Goal: Check status: Check status

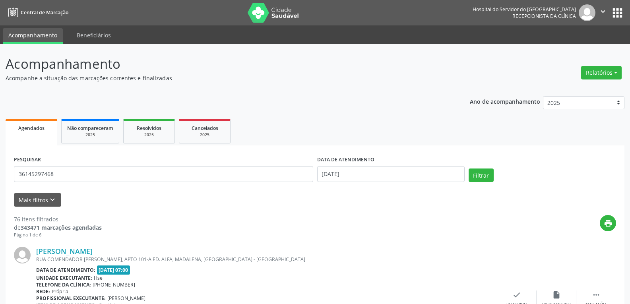
type input "36145297468"
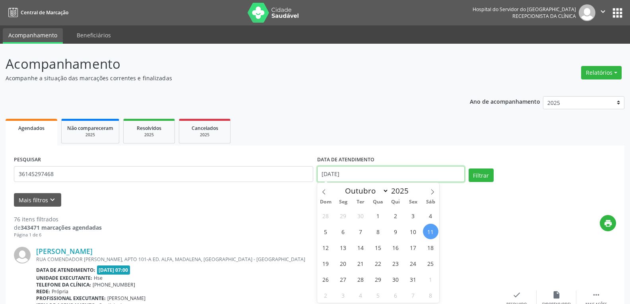
click at [427, 172] on input "[DATE]" at bounding box center [391, 174] width 148 height 16
click at [324, 173] on input "[DATE]" at bounding box center [391, 174] width 148 height 16
click at [380, 248] on span "15" at bounding box center [379, 248] width 16 height 16
type input "[DATE]"
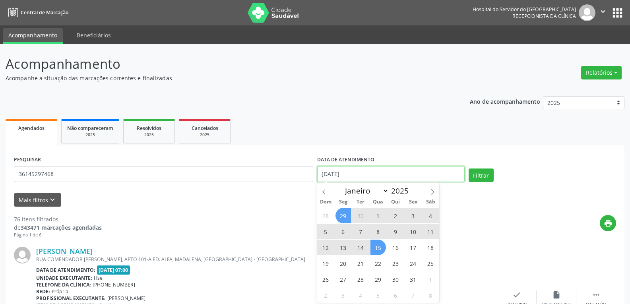
click at [333, 173] on input "[DATE]" at bounding box center [391, 174] width 148 height 16
click at [386, 191] on select "Janeiro Fevereiro Março Abril Maio Junho Julho Agosto Setembro Outubro Novembro…" at bounding box center [366, 190] width 48 height 11
select select "7"
click at [342, 185] on select "Janeiro Fevereiro Março Abril Maio Junho Julho Agosto Setembro Outubro Novembro…" at bounding box center [366, 190] width 48 height 11
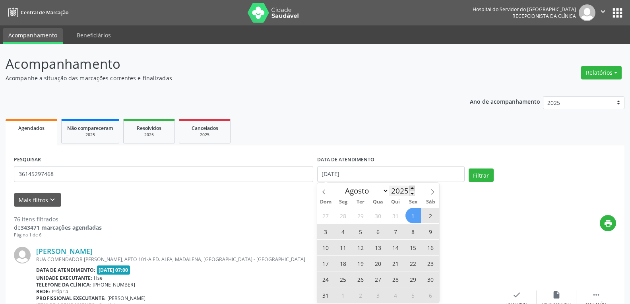
click at [412, 189] on span at bounding box center [413, 188] width 6 height 5
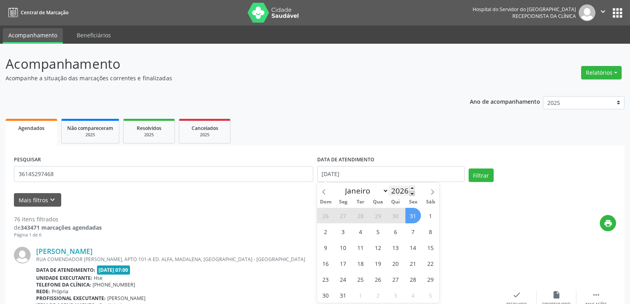
click at [413, 194] on span at bounding box center [413, 193] width 6 height 5
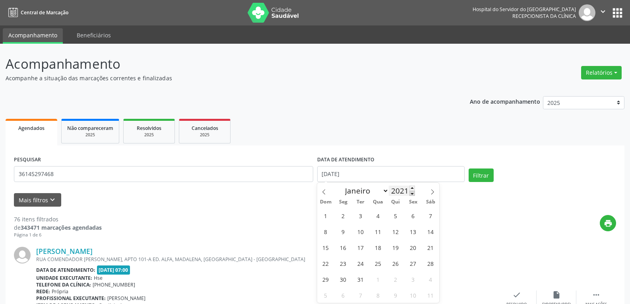
click at [413, 194] on span at bounding box center [413, 193] width 6 height 5
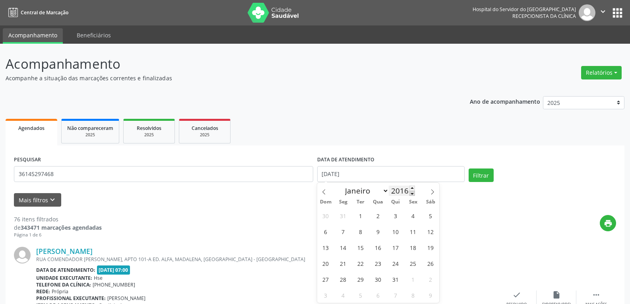
click at [413, 194] on span at bounding box center [413, 193] width 6 height 5
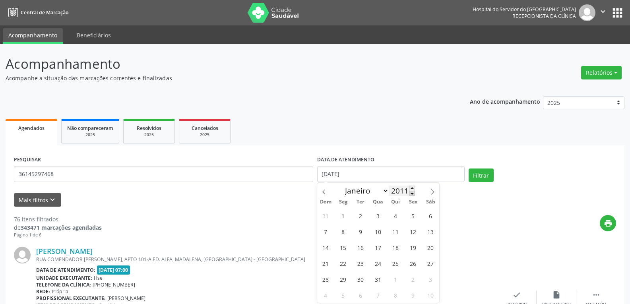
click at [413, 194] on span at bounding box center [413, 193] width 6 height 5
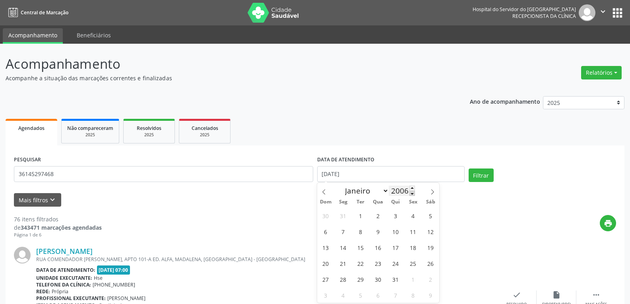
click at [413, 194] on span at bounding box center [413, 193] width 6 height 5
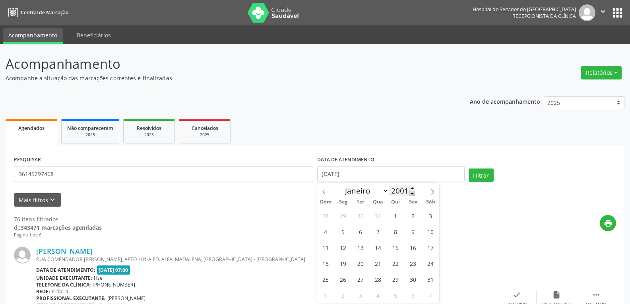
click at [413, 194] on span at bounding box center [413, 193] width 6 height 5
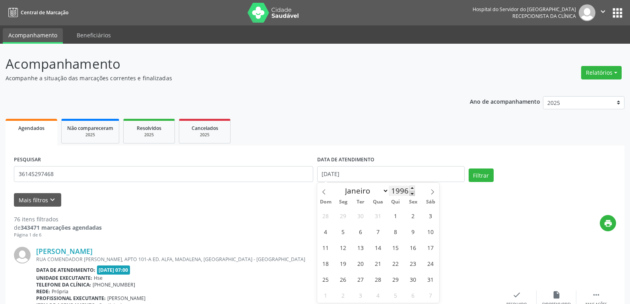
click at [413, 194] on span at bounding box center [413, 193] width 6 height 5
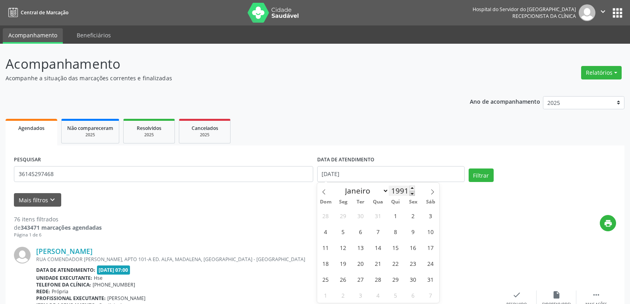
click at [413, 194] on span at bounding box center [413, 193] width 6 height 5
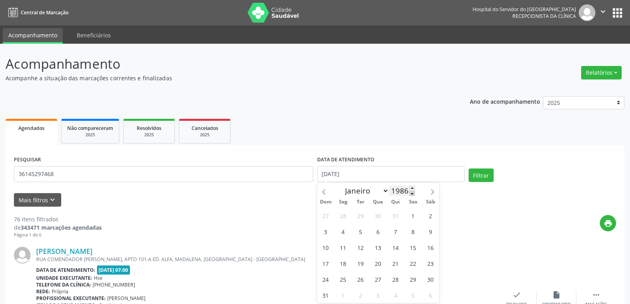
click at [413, 194] on span at bounding box center [413, 193] width 6 height 5
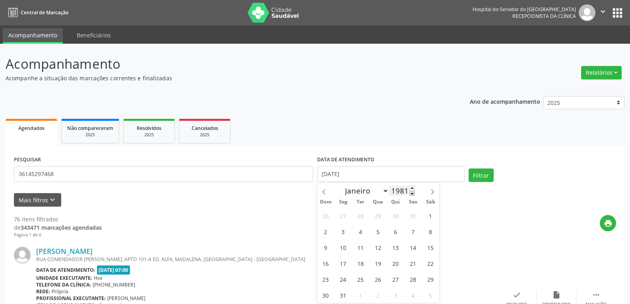
click at [413, 194] on span at bounding box center [413, 193] width 6 height 5
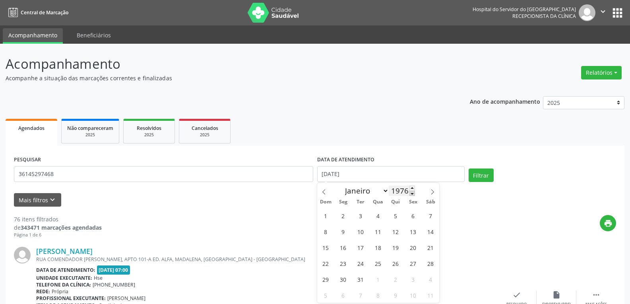
click at [413, 194] on span at bounding box center [413, 193] width 6 height 5
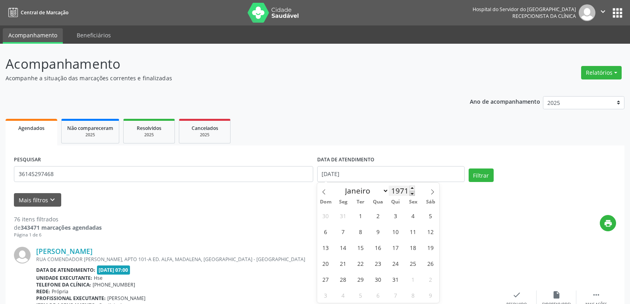
click at [413, 194] on span at bounding box center [413, 193] width 6 height 5
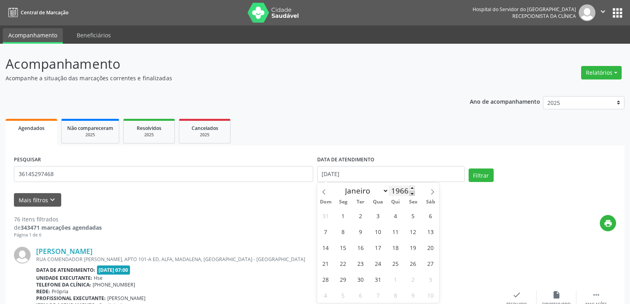
click at [413, 194] on span at bounding box center [413, 193] width 6 height 5
type input "1962"
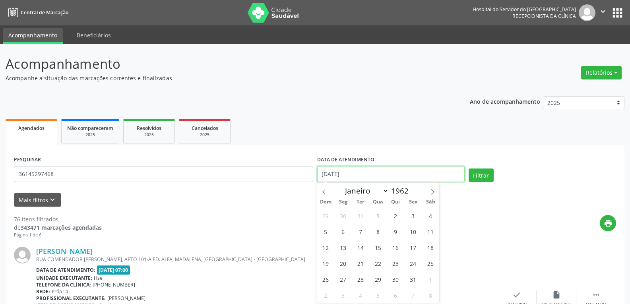
click at [434, 179] on input "[DATE]" at bounding box center [391, 174] width 148 height 16
click at [388, 176] on input "[DATE]" at bounding box center [391, 174] width 148 height 16
click at [396, 192] on input "1962" at bounding box center [402, 191] width 26 height 10
click at [472, 181] on button "Filtrar" at bounding box center [481, 176] width 25 height 14
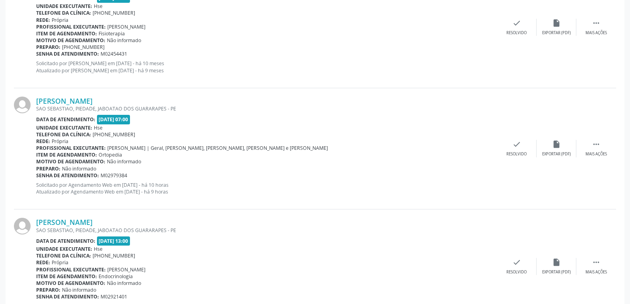
scroll to position [670, 0]
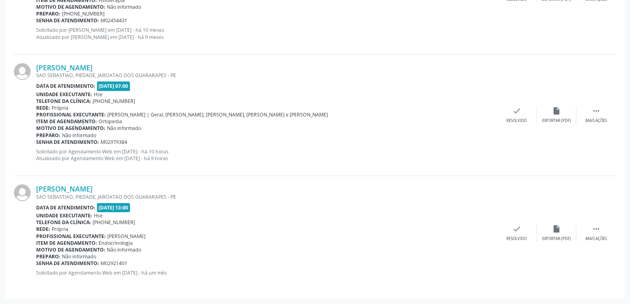
click at [172, 118] on span "[PERSON_NAME] | Geral, [PERSON_NAME], [PERSON_NAME], [PERSON_NAME] e [PERSON_NA…" at bounding box center [217, 114] width 221 height 7
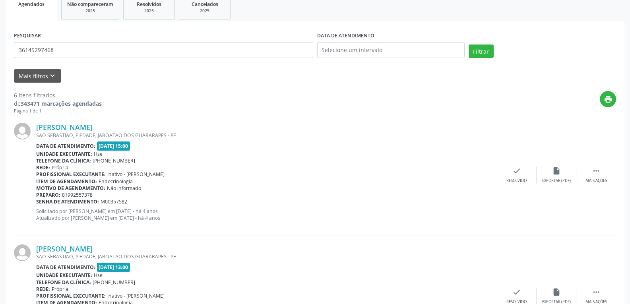
scroll to position [0, 0]
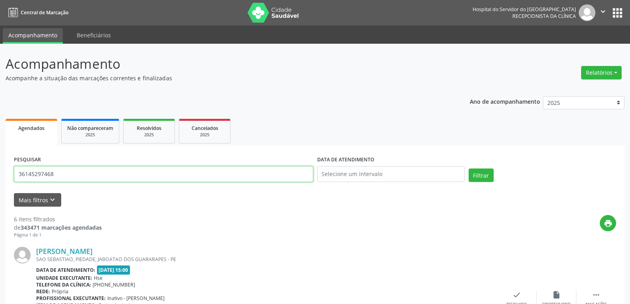
drag, startPoint x: 63, startPoint y: 172, endPoint x: 0, endPoint y: 187, distance: 64.6
type input "76747867491"
click at [469, 169] on button "Filtrar" at bounding box center [481, 176] width 25 height 14
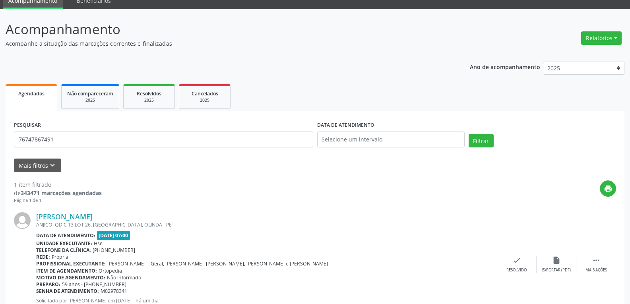
scroll to position [70, 0]
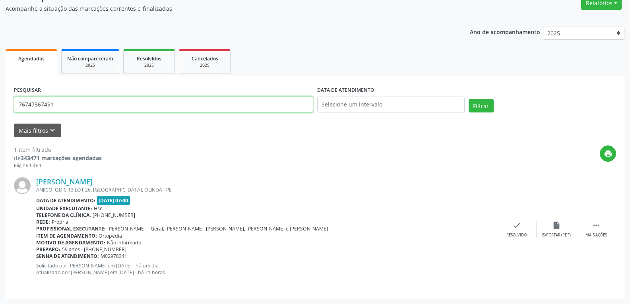
click at [99, 108] on input "76747867491" at bounding box center [164, 105] width 300 height 16
type input "12629006468"
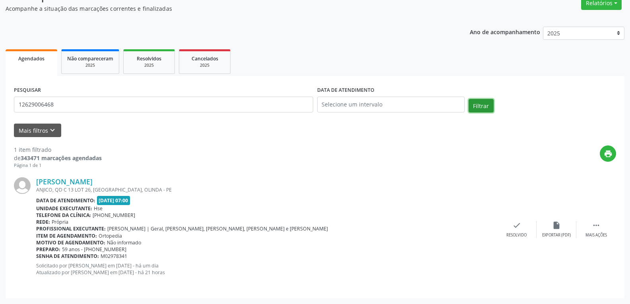
click at [477, 102] on button "Filtrar" at bounding box center [481, 106] width 25 height 14
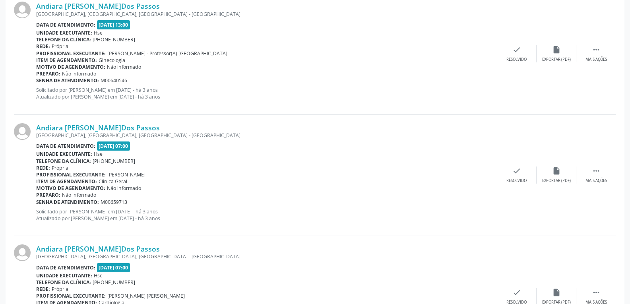
scroll to position [835, 0]
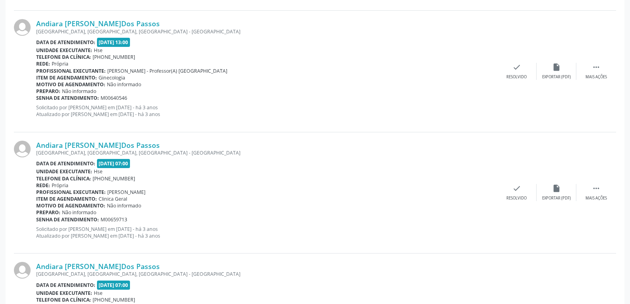
click at [10, 9] on div "Acompanhamento Acompanhe a situação das marcações correntes e finalizadas Relat…" at bounding box center [315, 235] width 630 height 2054
click at [10, 9] on div "PESQUISAR 12629006468 DATA DE ATENDIMENTO Filtrar UNIDADE EXECUTANTE Selecione …" at bounding box center [315, 283] width 619 height 1946
click at [12, 12] on div "PESQUISAR 12629006468 DATA DE ATENDIMENTO Filtrar UNIDADE EXECUTANTE Selecione …" at bounding box center [315, 283] width 619 height 1946
click at [13, 14] on div "PESQUISAR 12629006468 DATA DE ATENDIMENTO Filtrar UNIDADE EXECUTANTE Selecione …" at bounding box center [315, 283] width 619 height 1946
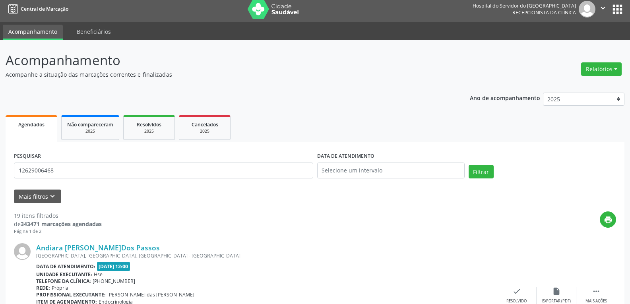
scroll to position [0, 0]
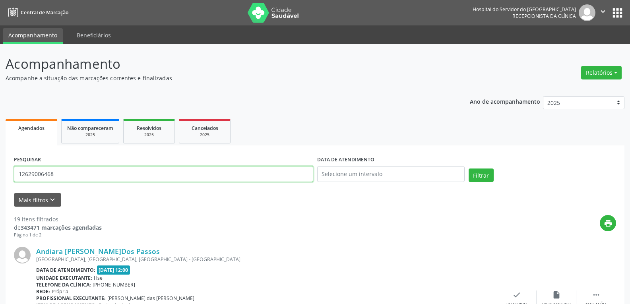
click at [106, 169] on input "12629006468" at bounding box center [164, 174] width 300 height 16
type input "86713329420"
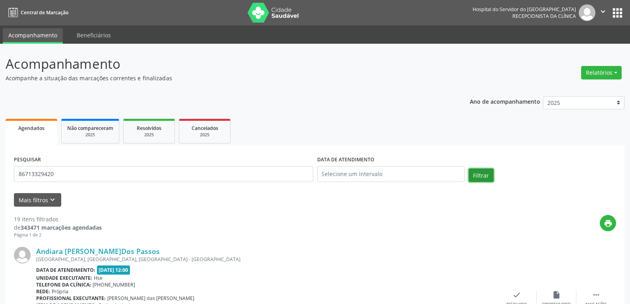
click at [491, 177] on button "Filtrar" at bounding box center [481, 176] width 25 height 14
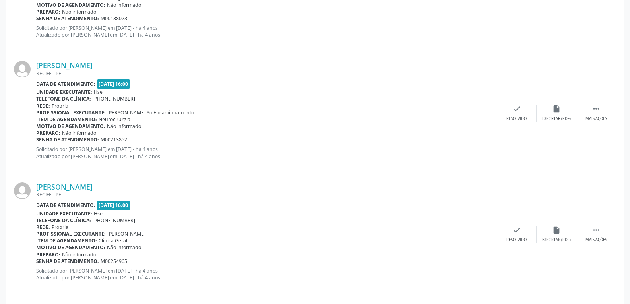
scroll to position [557, 0]
